Goal: Task Accomplishment & Management: Complete application form

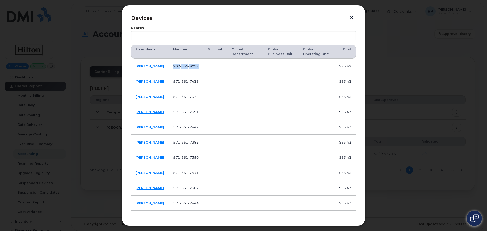
click at [353, 15] on button "button" at bounding box center [352, 17] width 8 height 7
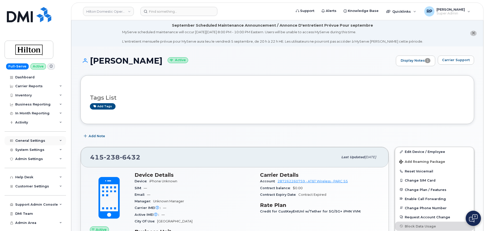
click at [39, 141] on div "General Settings" at bounding box center [30, 141] width 30 height 4
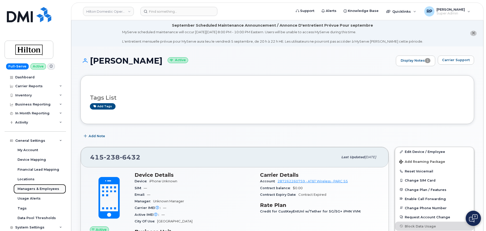
click at [40, 189] on div "Managers & Employees" at bounding box center [39, 189] width 42 height 5
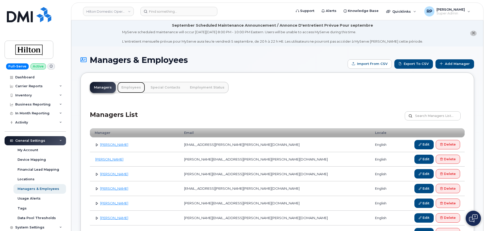
click at [130, 87] on link "Employees" at bounding box center [131, 87] width 28 height 11
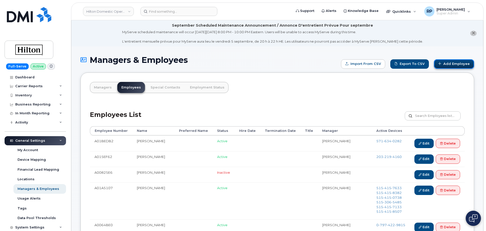
click at [458, 63] on link "Add Employee" at bounding box center [454, 63] width 40 height 9
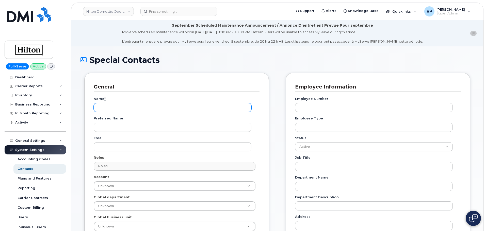
click at [129, 109] on input "Name *" at bounding box center [173, 107] width 158 height 9
drag, startPoint x: 141, startPoint y: 106, endPoint x: 94, endPoint y: 108, distance: 47.5
click at [94, 108] on input "A02E2779" at bounding box center [173, 107] width 158 height 9
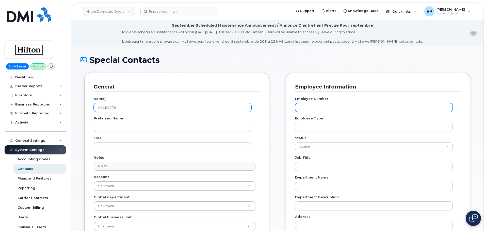
type input "A02E2779"
click at [315, 108] on input "Employee Number" at bounding box center [374, 107] width 158 height 9
paste input "A02E2779"
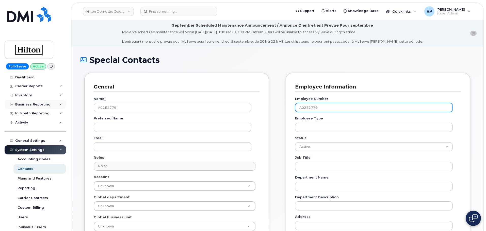
type input "A02E2779"
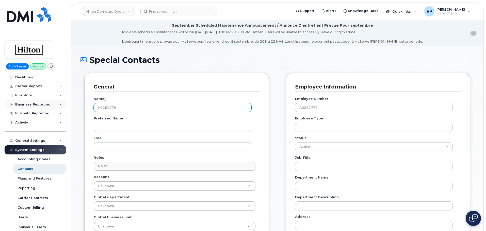
drag, startPoint x: 124, startPoint y: 106, endPoint x: 16, endPoint y: 102, distance: 107.6
paste input "[PERSON_NAME]"
type input "[PERSON_NAME]"
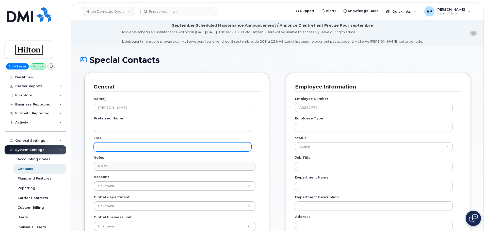
click at [142, 146] on input "Email" at bounding box center [173, 146] width 158 height 9
paste input "Graziela.Gargioni2@Hilton.com"
drag, startPoint x: 104, startPoint y: 147, endPoint x: 73, endPoint y: 147, distance: 31.2
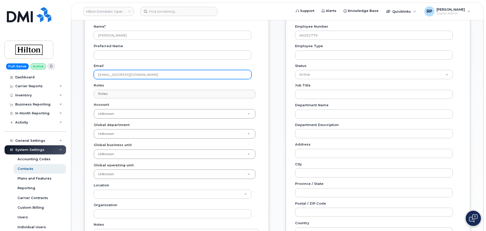
scroll to position [84, 0]
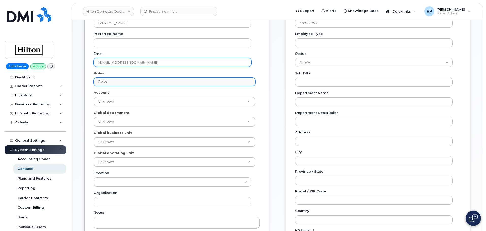
type input "Graziela.Gargioni2@Hilton.com"
click at [114, 86] on div "Roles No matches found No matches found" at bounding box center [175, 82] width 162 height 9
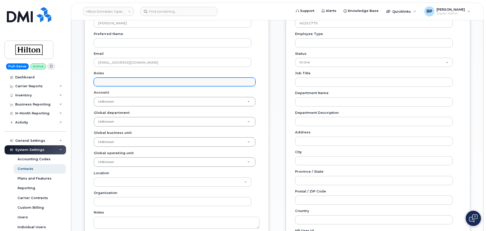
click at [114, 82] on input "text" at bounding box center [175, 81] width 157 height 7
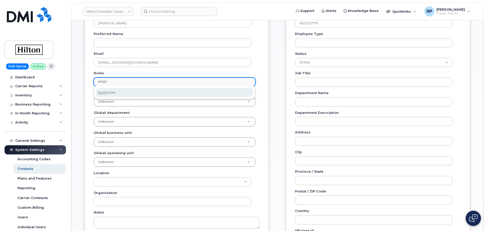
type input "empl"
select select "16"
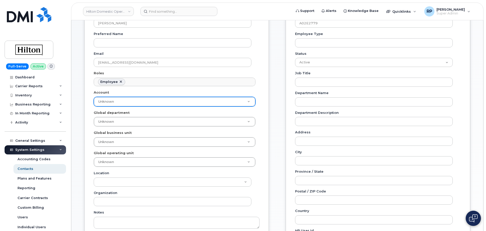
scroll to position [28, 0]
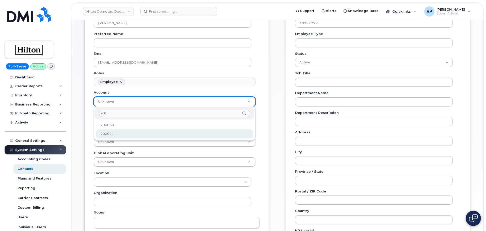
type input "700"
type input "34080331"
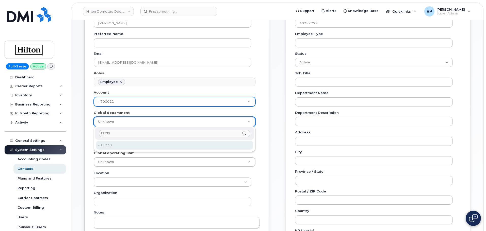
type input "11730"
type input "34542650"
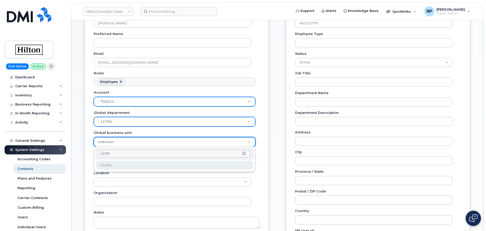
type input "31255"
type input "34541975"
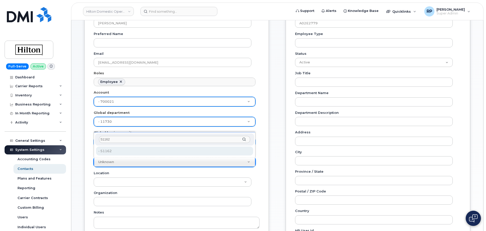
type input "51162"
type input "34542187"
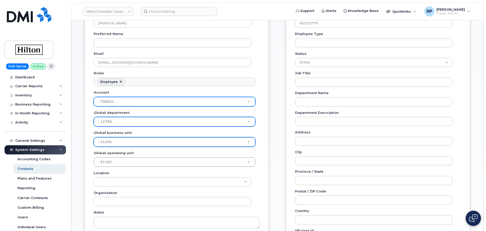
click at [270, 188] on div "General Name * Graziela Gargioni Preferred Name Email Graziela.Gargioni2@Hilton…" at bounding box center [176, 182] width 192 height 389
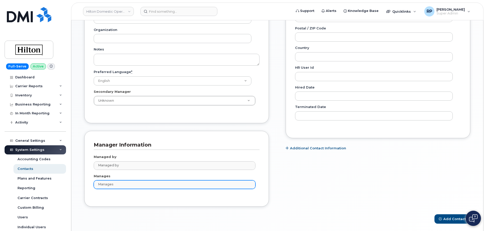
scroll to position [254, 0]
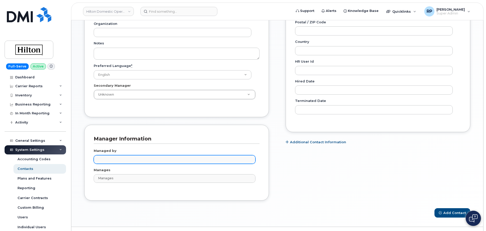
click at [117, 156] on input "text" at bounding box center [175, 159] width 157 height 7
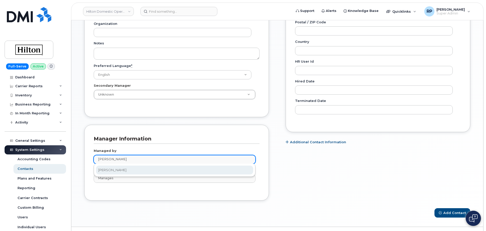
type input "jessica sie"
type input "2686351"
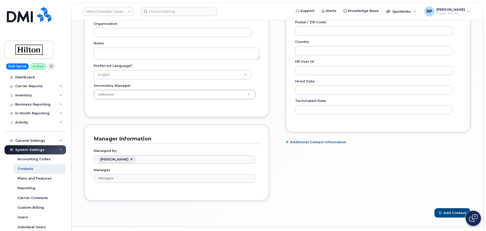
click at [279, 168] on div "General Name * Graziela Gargioni Preferred Name Email Graziela.Gargioni2@Hilton…" at bounding box center [276, 13] width 393 height 389
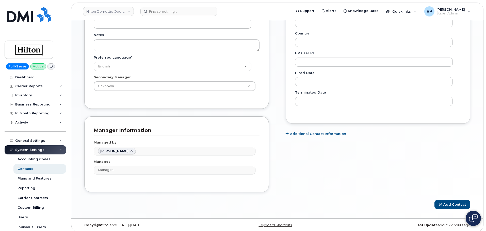
scroll to position [266, 0]
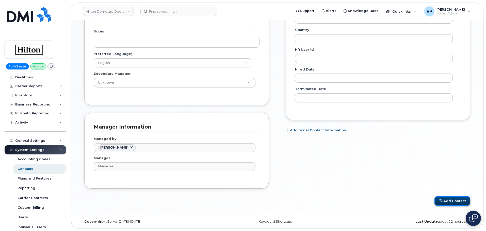
click at [450, 204] on button "Add Contact" at bounding box center [452, 200] width 36 height 9
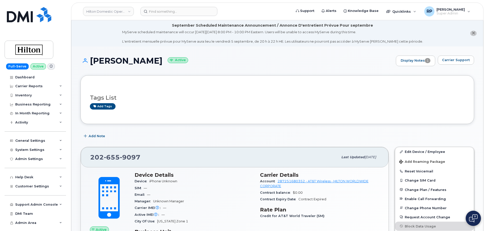
scroll to position [88, 0]
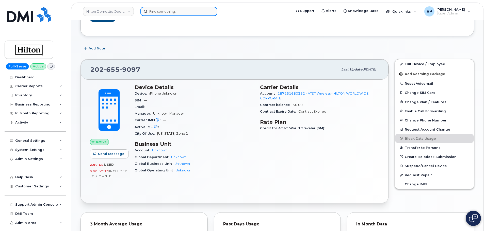
click at [179, 11] on input at bounding box center [178, 11] width 77 height 9
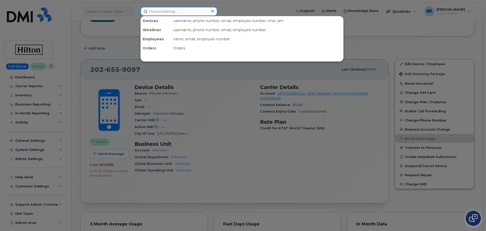
paste input "2026559097"
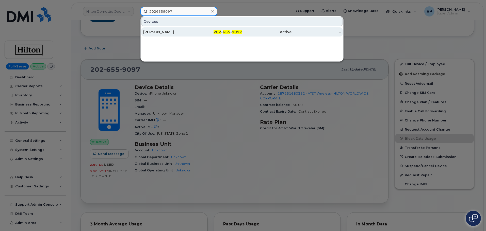
type input "2026559097"
click at [187, 33] on div "[PERSON_NAME]" at bounding box center [167, 31] width 49 height 5
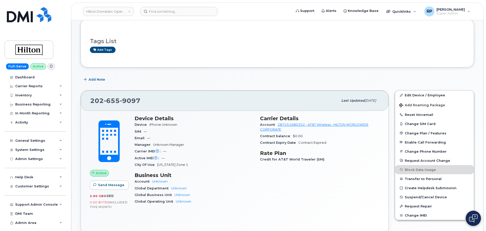
scroll to position [42, 0]
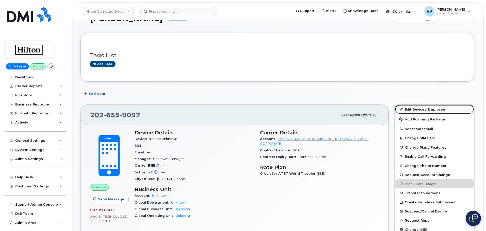
click at [411, 110] on link "Edit Device / Employee" at bounding box center [434, 109] width 79 height 9
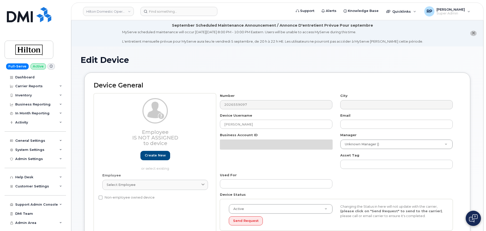
select select "34080326"
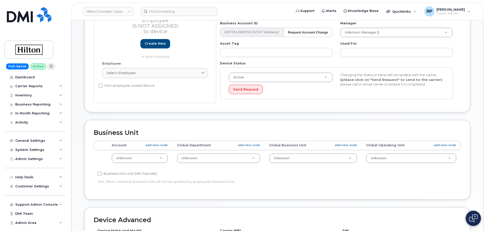
scroll to position [127, 0]
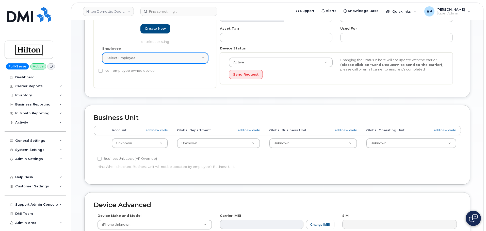
click at [157, 62] on link "Select employee" at bounding box center [155, 58] width 106 height 10
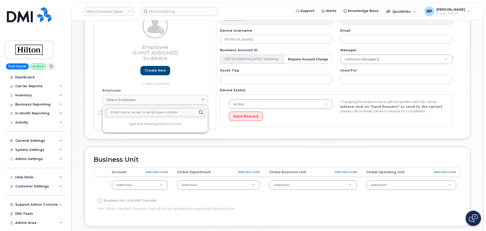
scroll to position [84, 0]
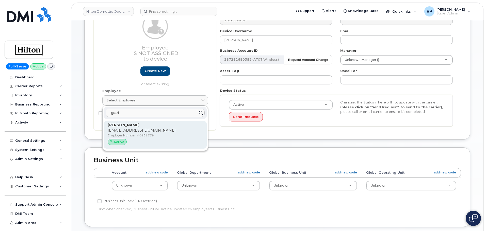
type input "grazi"
click at [142, 126] on p "[PERSON_NAME]" at bounding box center [155, 125] width 95 height 5
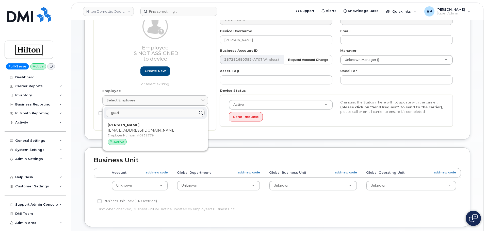
type input "A02E2779"
type input "[EMAIL_ADDRESS][DOMAIN_NAME]"
select select "34080331"
type input "34542650"
type input "34541975"
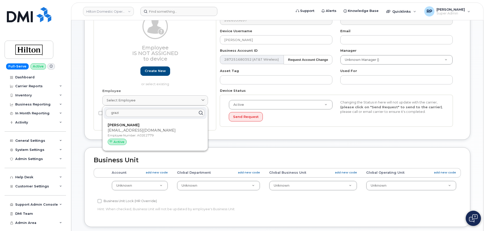
type input "34542187"
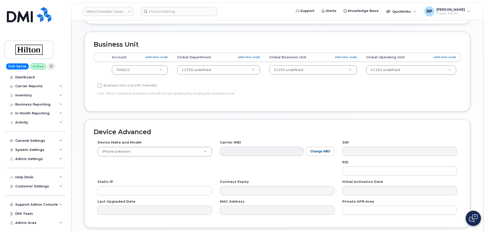
scroll to position [255, 0]
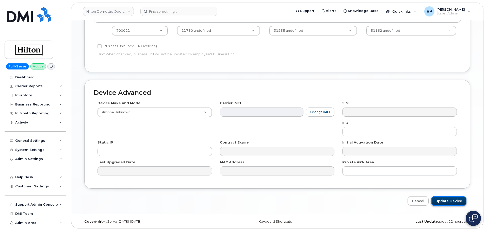
click at [444, 204] on input "Update Device" at bounding box center [448, 200] width 35 height 9
type input "Saving..."
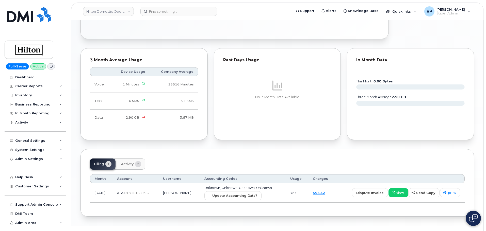
scroll to position [291, 0]
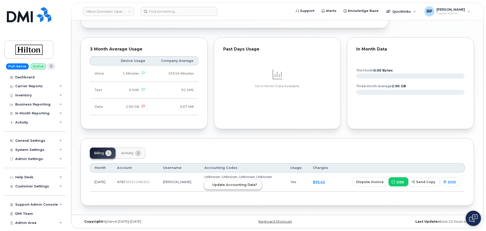
click at [226, 183] on span "Update Accounting Data?" at bounding box center [234, 184] width 45 height 5
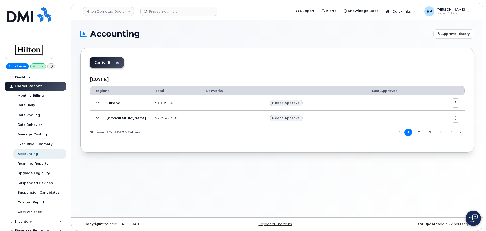
click at [96, 118] on icon at bounding box center [97, 118] width 3 height 3
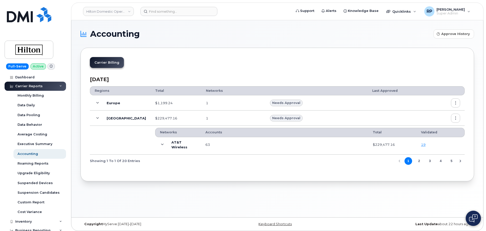
click at [217, 200] on div "Accounting Approve History Carrier Billing [DATE] Regions Total Networks Last A…" at bounding box center [277, 118] width 412 height 197
click at [287, 195] on div "Accounting Approve History Carrier Billing [DATE] Regions Total Networks Last A…" at bounding box center [277, 118] width 412 height 197
